Goal: Task Accomplishment & Management: Use online tool/utility

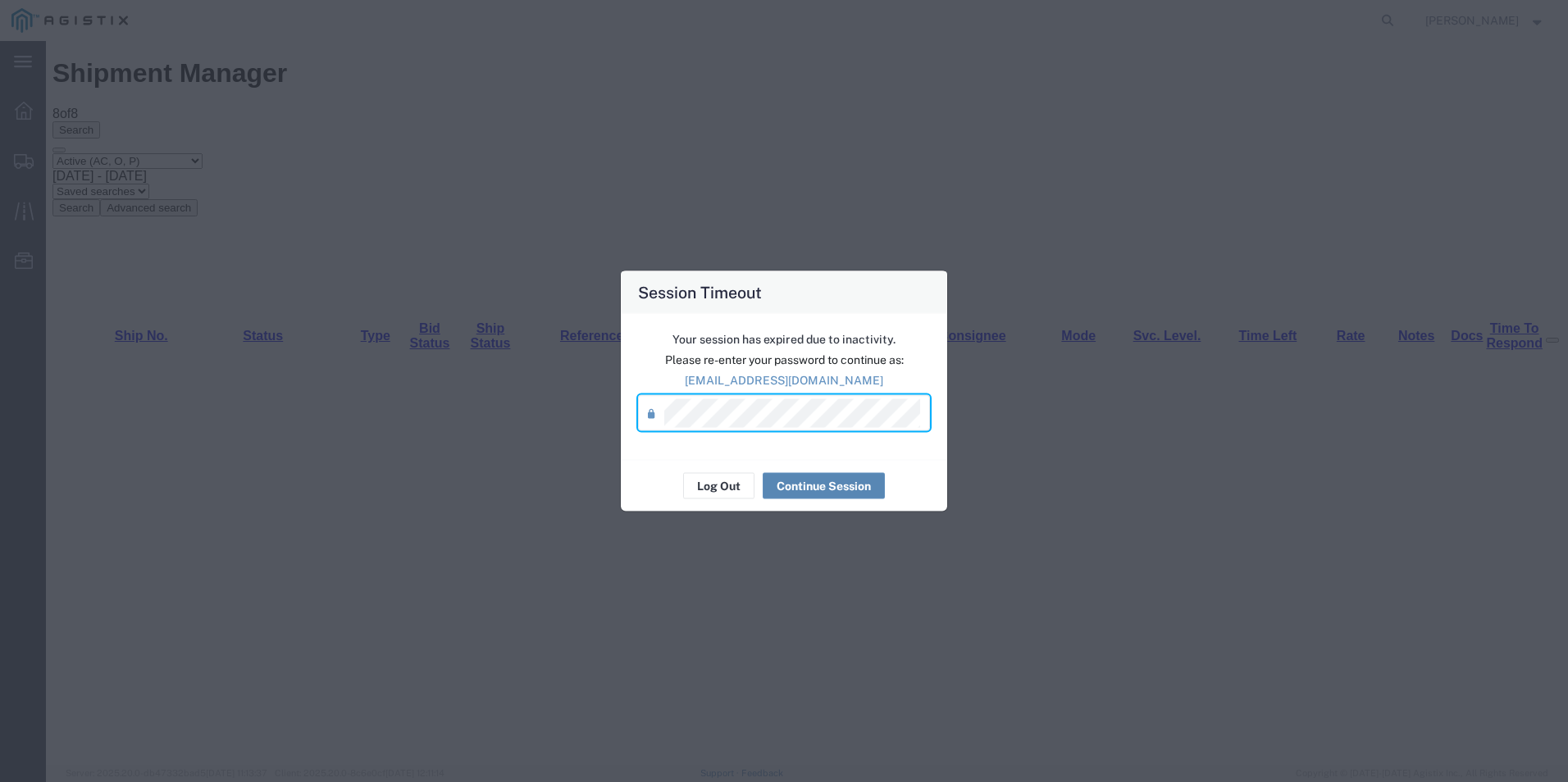
click at [833, 489] on button "Continue Session" at bounding box center [823, 486] width 122 height 26
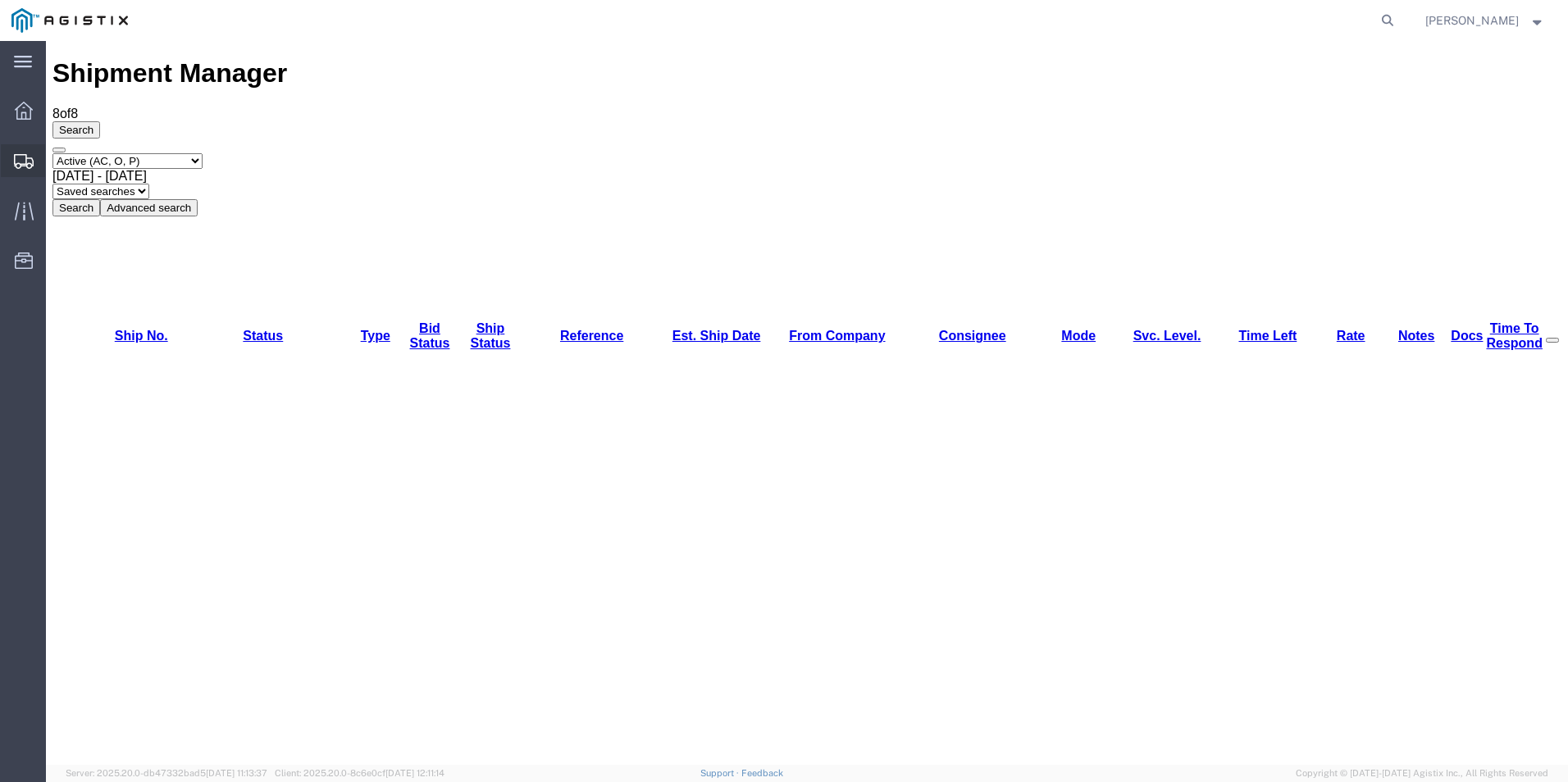
click at [23, 156] on icon at bounding box center [24, 161] width 20 height 14
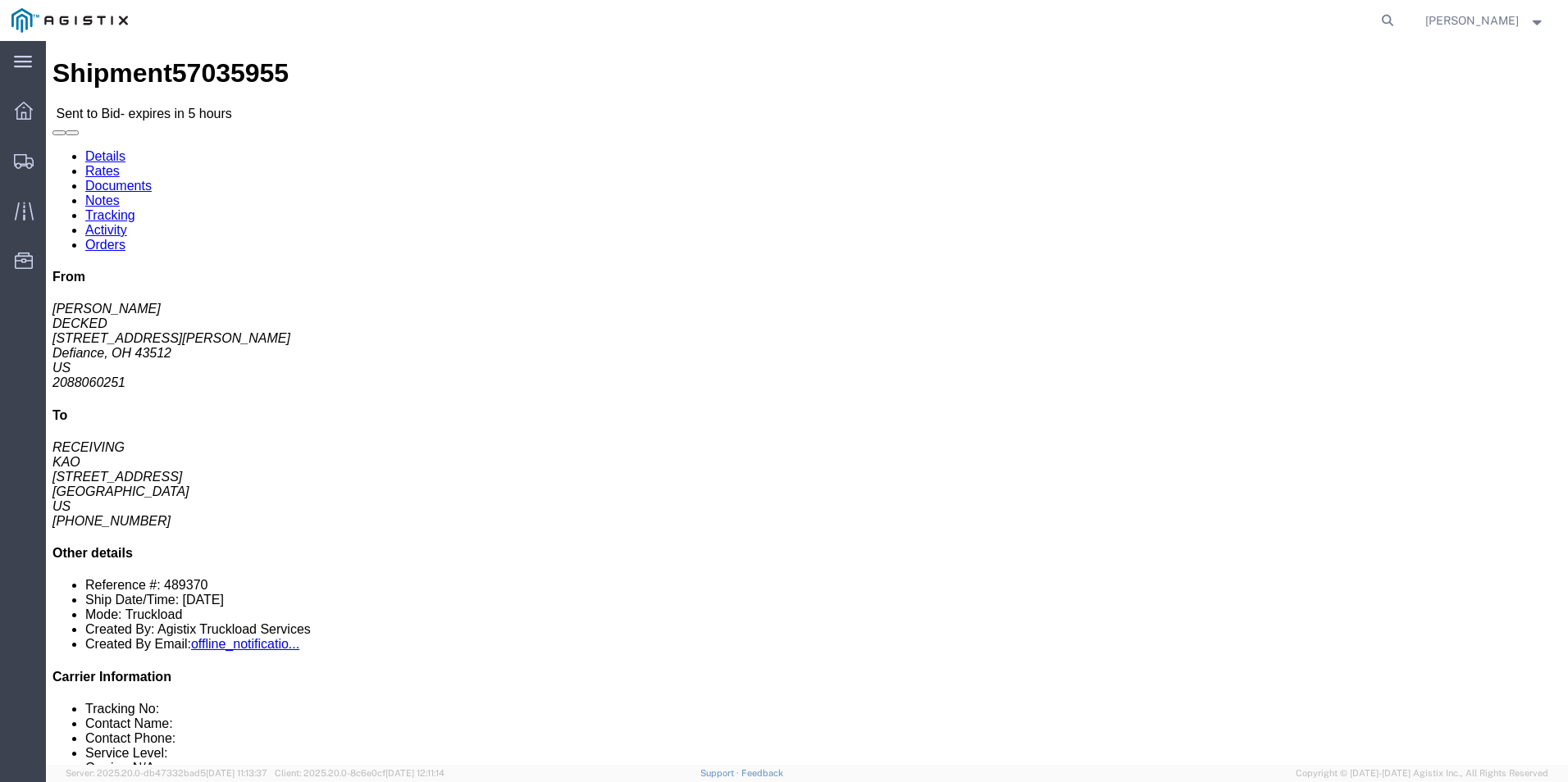
click div "37 Pallet(s) Standard (Stackable) Total weight: 8601.00 LBS Carton count: 0 Dim…"
click link "Enter / Modify Bid"
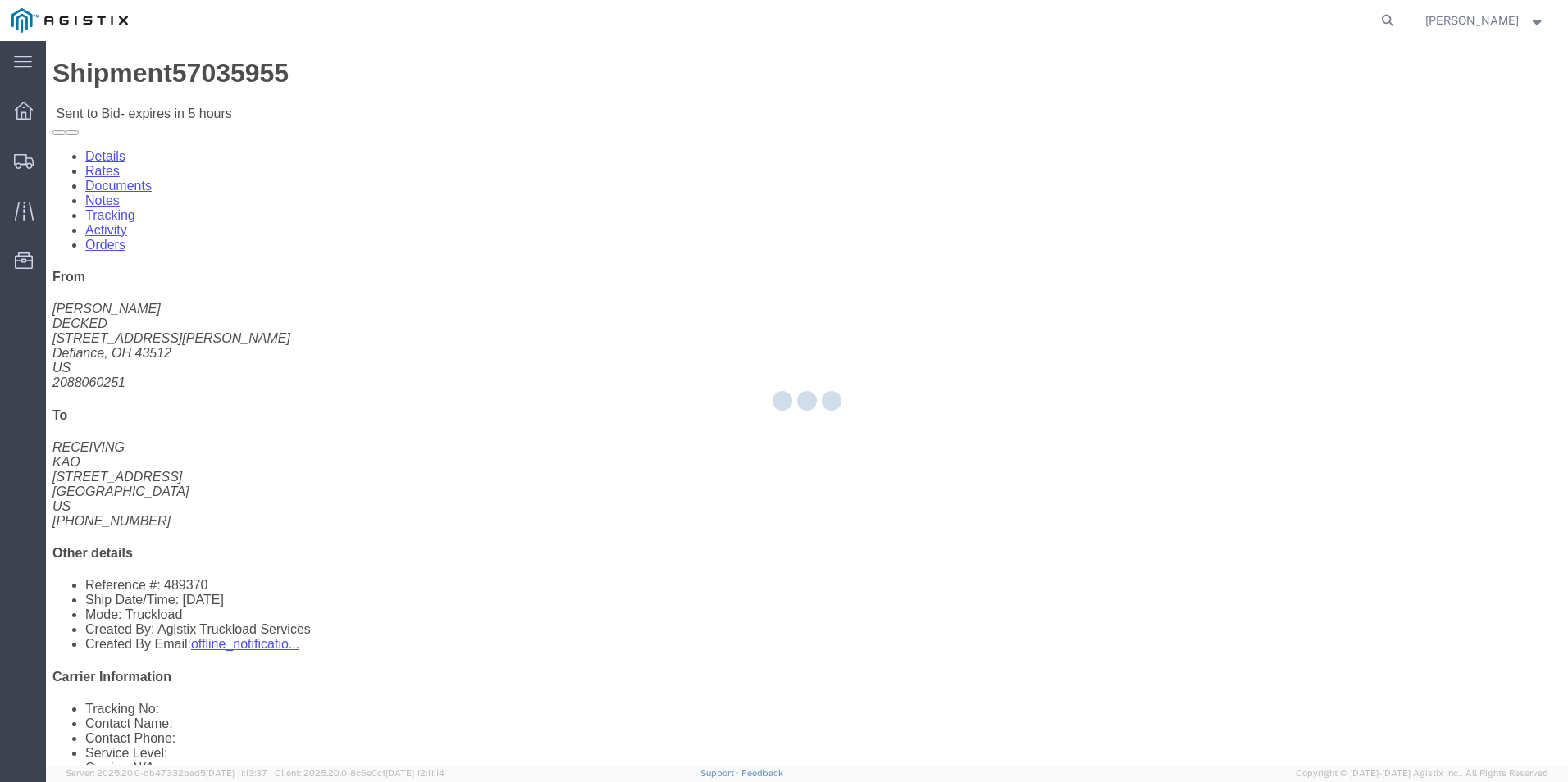
select select "18393"
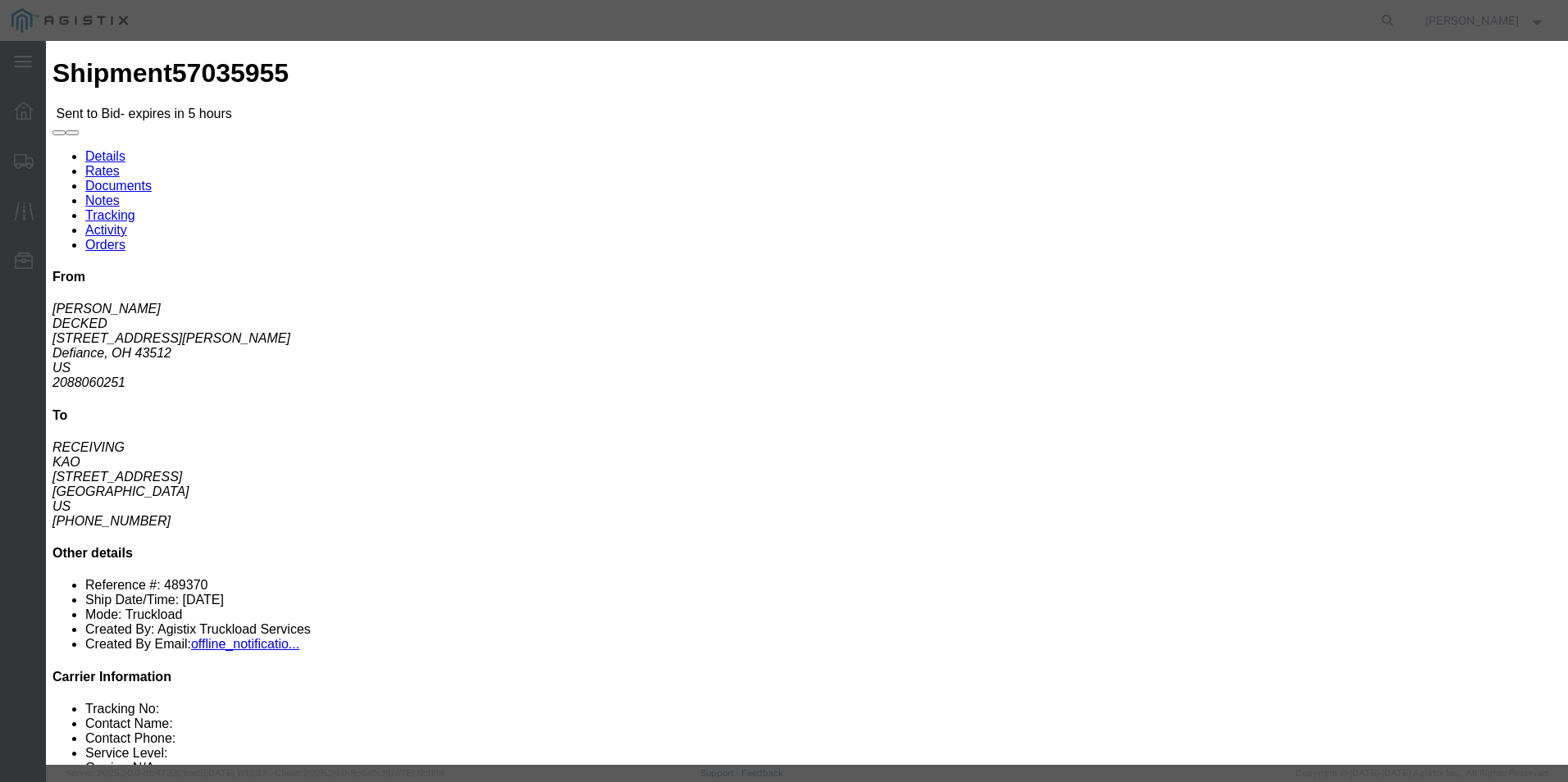
click select "Select Guaranteed Next Day Rail TL Standard 3 - 5 Day"
select select "35343"
click select "Select Guaranteed Next Day Rail TL Standard 3 - 5 Day"
click input "text"
type input "ITS BID"
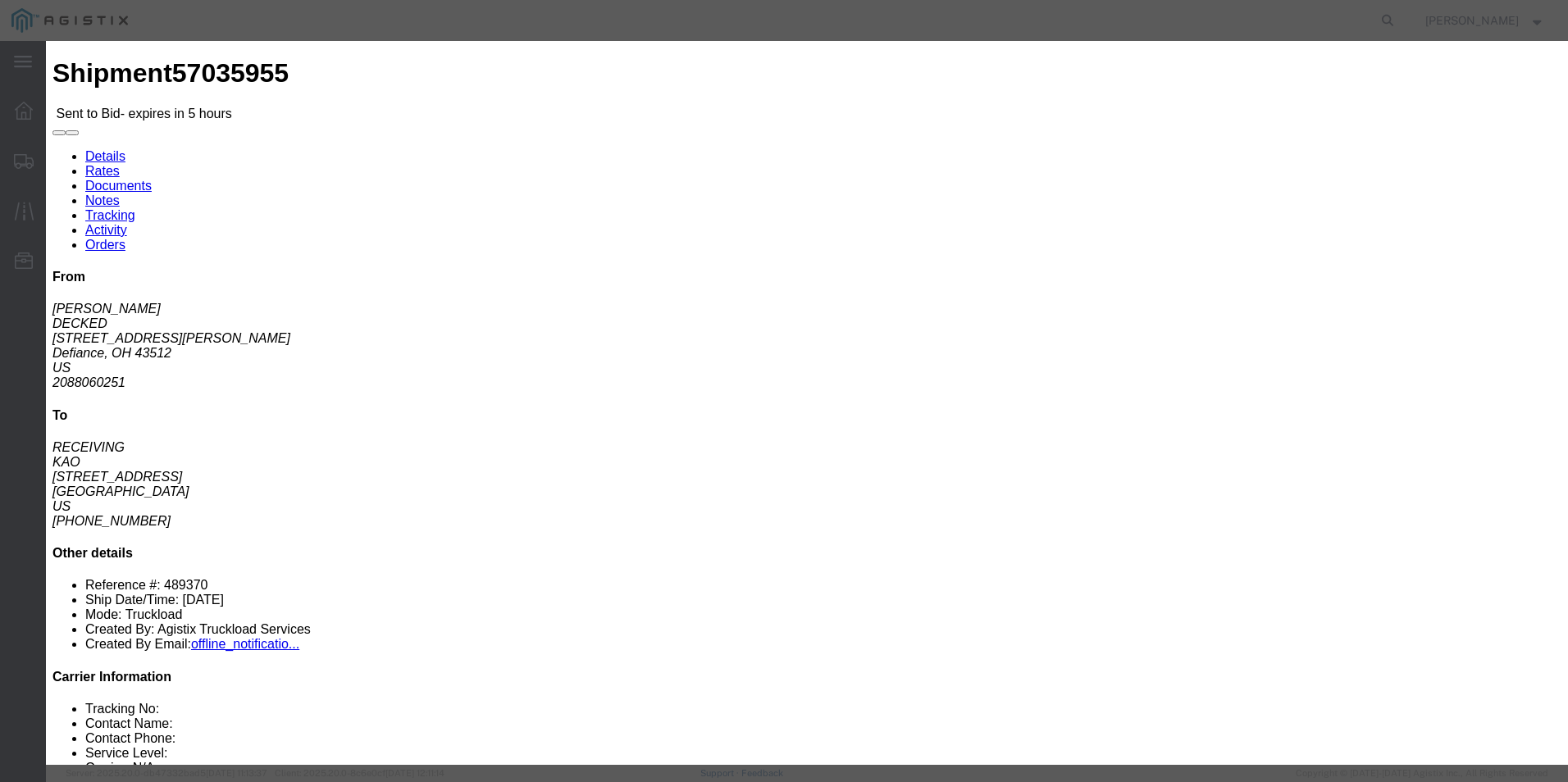
click select "Select Air Less than Truckload Multi-Leg Ocean Freight Rail Small Parcel Truckl…"
select select "TL"
click select "Select Air Less than Truckload Multi-Leg Ocean Freight Rail Small Parcel Truckl…"
click input "number"
type input "2309"
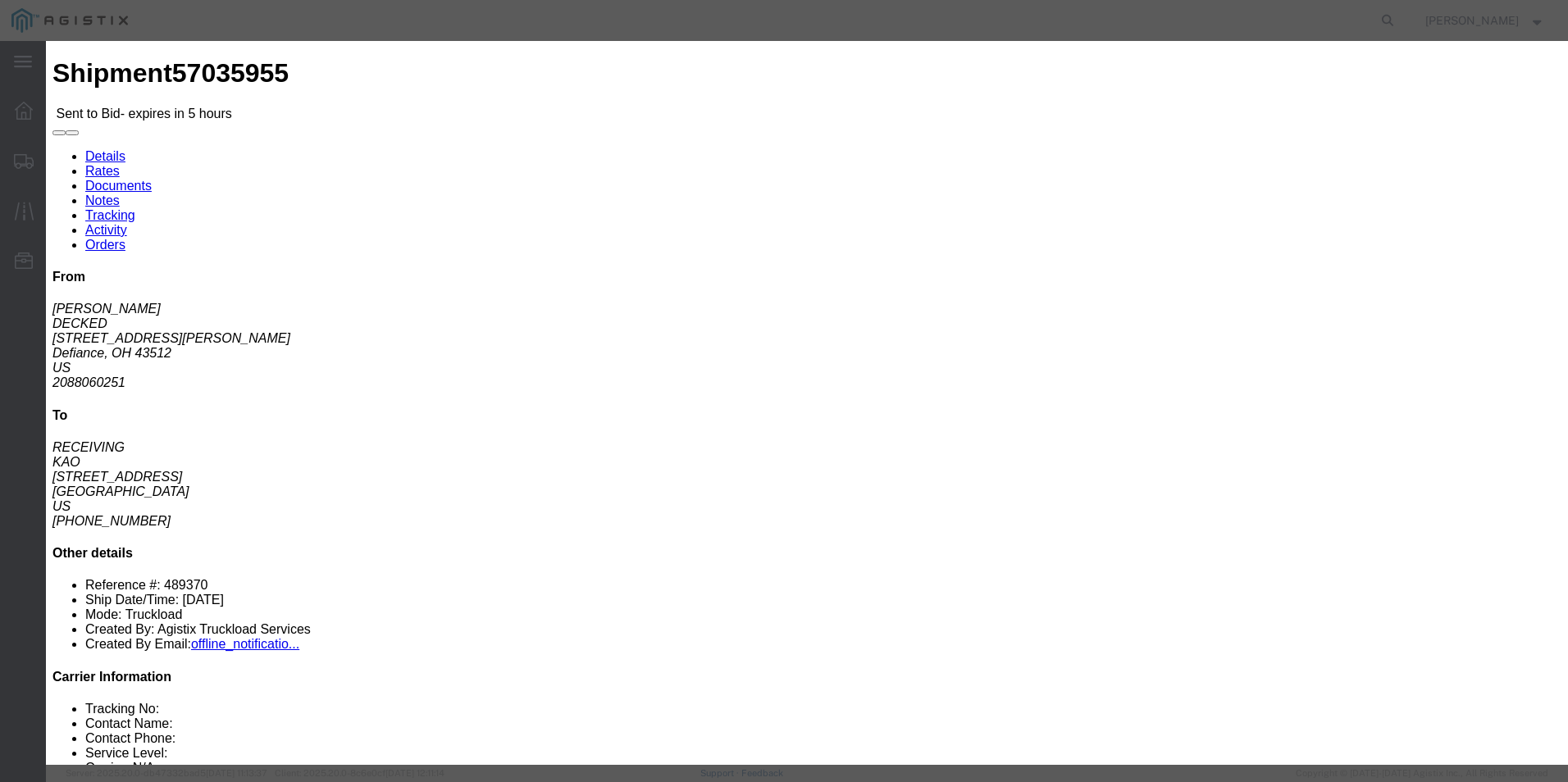
click button "Submit"
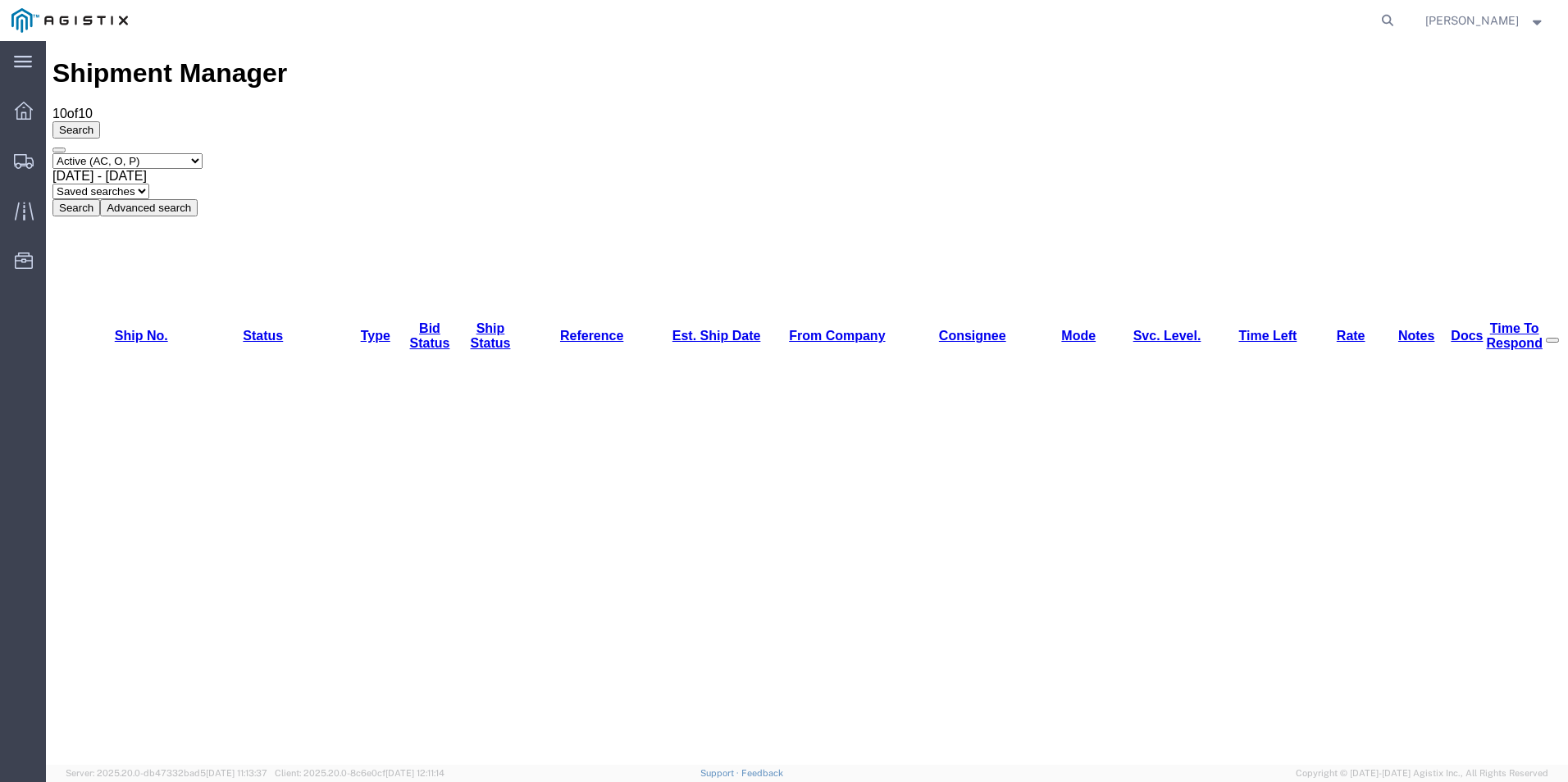
drag, startPoint x: 1259, startPoint y: 4, endPoint x: 1307, endPoint y: 33, distance: 56.1
click at [1307, 33] on agx-global-search at bounding box center [1140, 21] width 525 height 41
click at [1116, 121] on div "Search Select status Active (AC, O, P) All Approved Awaiting Confirmation (AC) …" at bounding box center [807, 168] width 1509 height 95
